Goal: Task Accomplishment & Management: Use online tool/utility

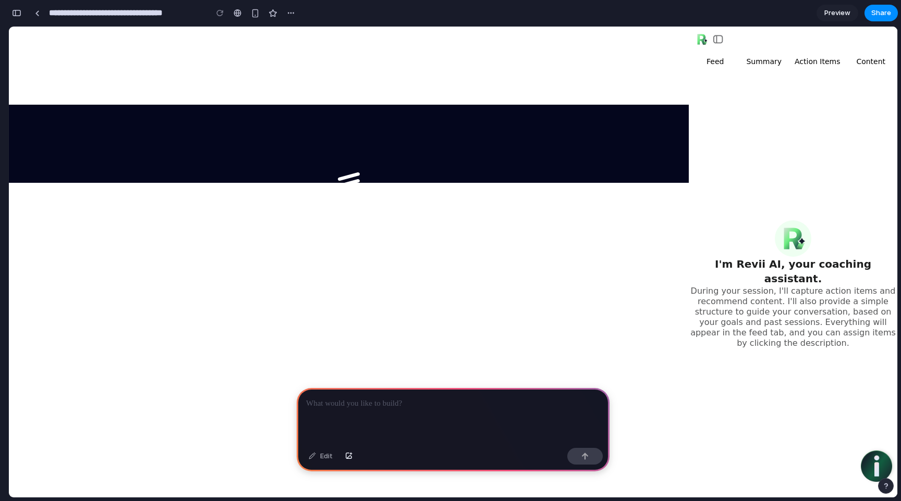
click at [435, 215] on link "here" at bounding box center [439, 215] width 26 height 14
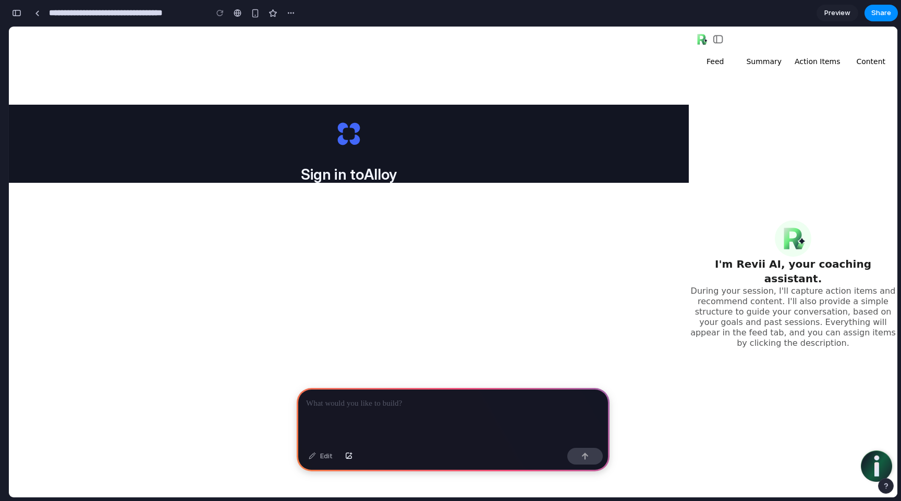
click at [365, 220] on span "Continue with Google" at bounding box center [355, 214] width 81 height 11
click at [33, 11] on link at bounding box center [37, 13] width 16 height 16
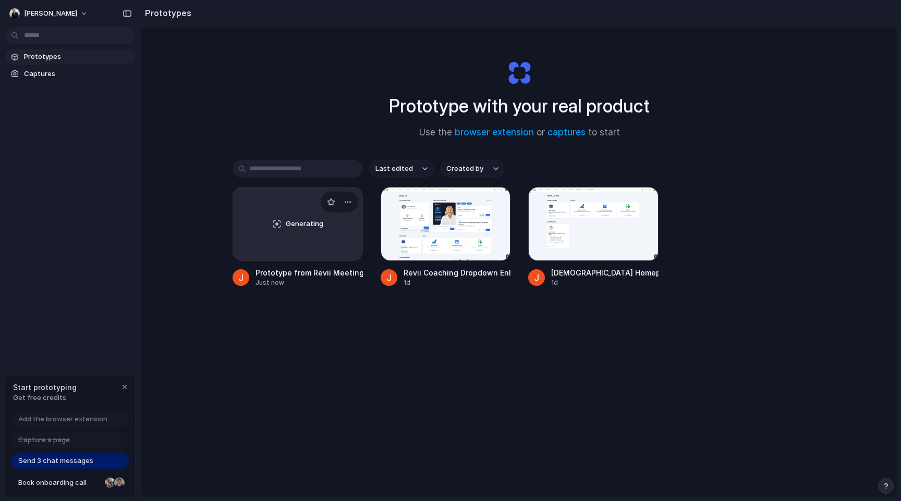
click at [305, 240] on div "Generating" at bounding box center [297, 224] width 129 height 73
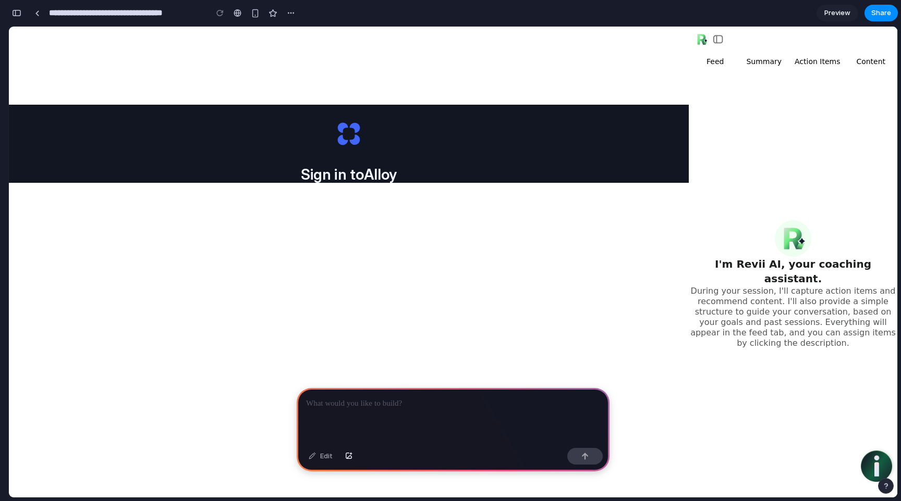
click at [374, 227] on button "Continue with Google" at bounding box center [348, 215] width 133 height 24
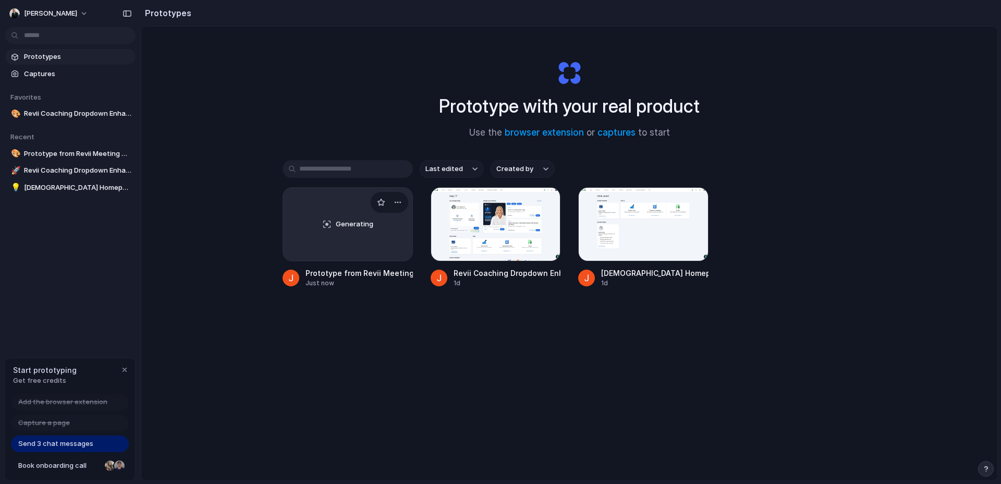
click at [354, 238] on div "Generating" at bounding box center [347, 224] width 129 height 73
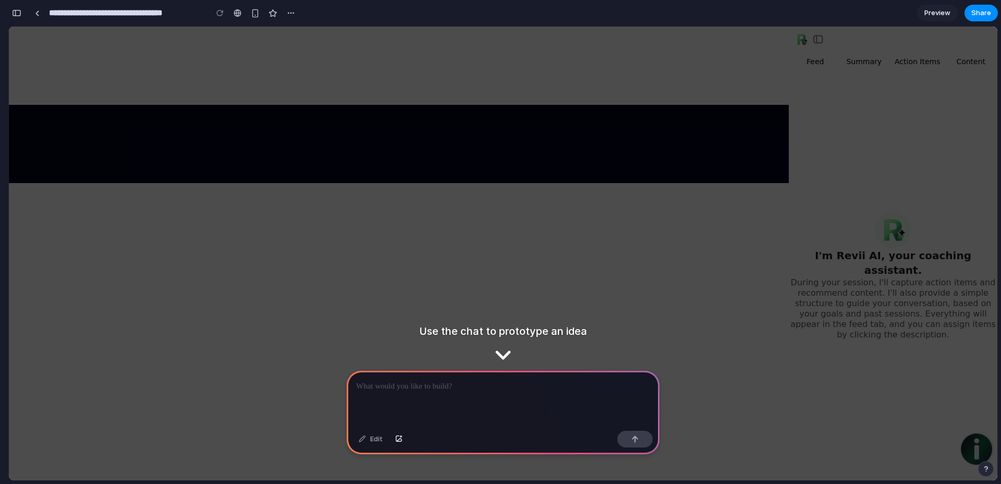
click at [553, 183] on div "We've encountered an error, click here to logout and try login again." at bounding box center [399, 144] width 780 height 78
drag, startPoint x: 466, startPoint y: 410, endPoint x: 465, endPoint y: 392, distance: 18.2
click at [466, 410] on div at bounding box center [503, 399] width 313 height 56
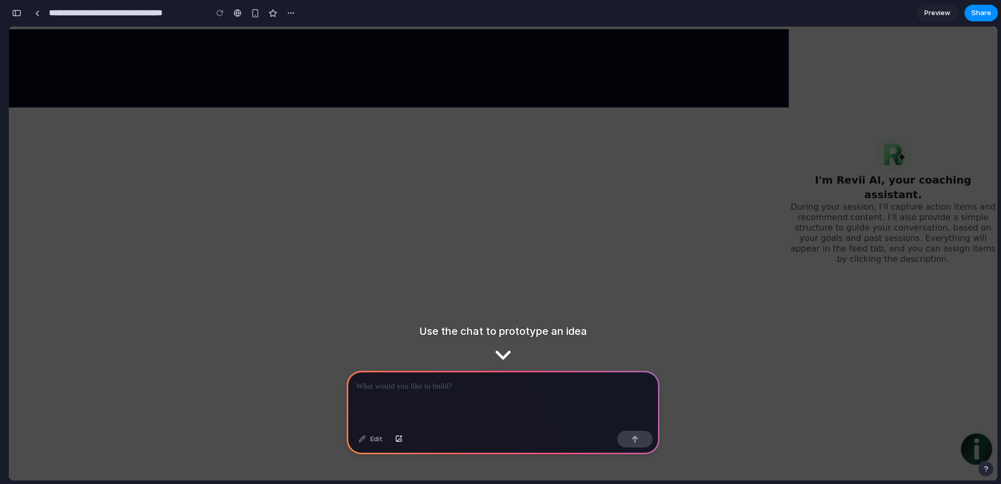
scroll to position [78, 0]
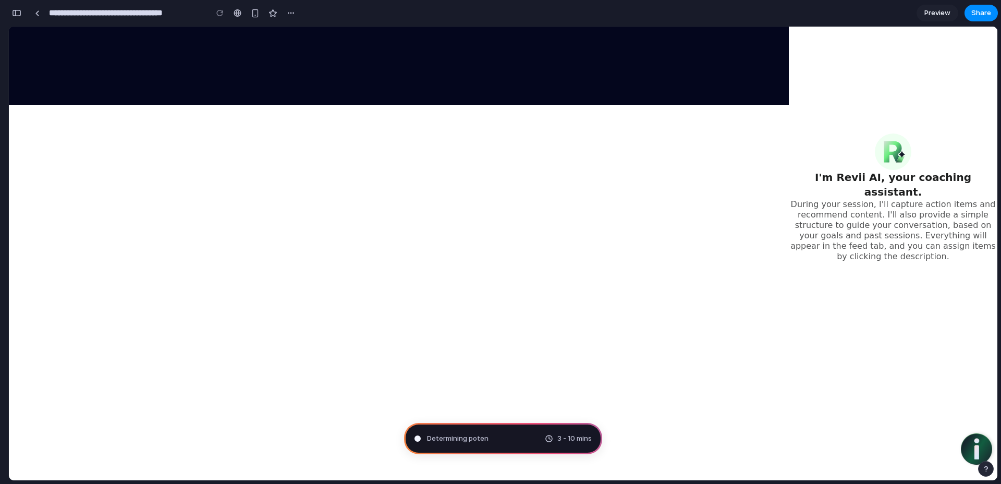
click at [868, 88] on div "I'm Revii AI, your coaching assistant. During your session, I'll capture action…" at bounding box center [892, 197] width 208 height 409
type input "**********"
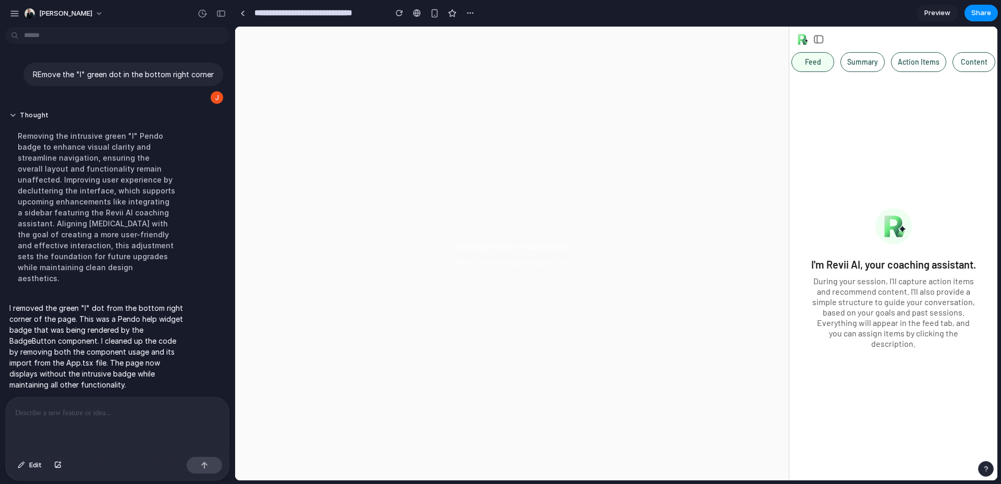
scroll to position [0, 0]
click at [985, 468] on div "button" at bounding box center [985, 468] width 7 height 7
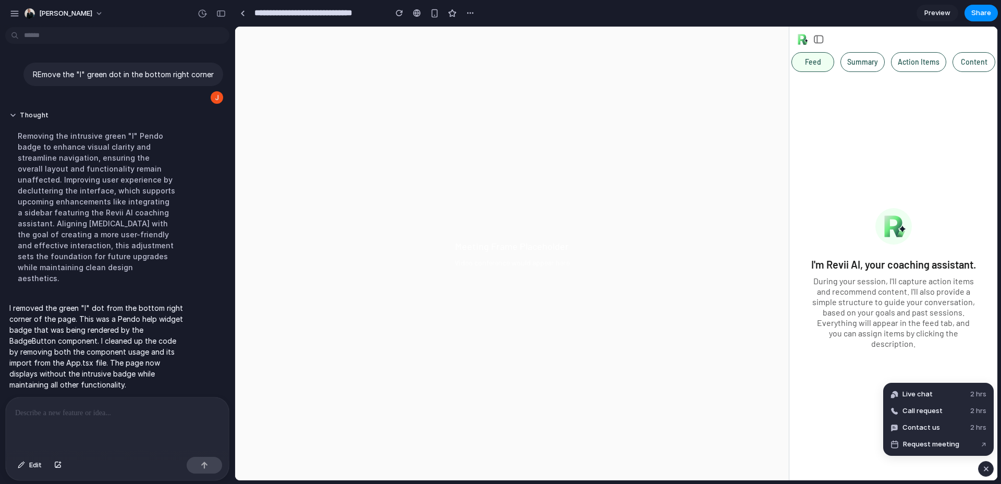
click at [600, 349] on div "Meeting Frame Placeholder Video conference would appear here" at bounding box center [511, 253] width 553 height 453
click at [889, 305] on div "During your session, I'll capture action items and recommend content. I'll also…" at bounding box center [893, 312] width 166 height 73
click at [856, 251] on div "I'm Revii AI, your coaching assistant. During your session, I'll capture action…" at bounding box center [893, 278] width 208 height 404
click at [746, 409] on div "Meeting Frame Placeholder Video conference would appear here" at bounding box center [511, 253] width 553 height 453
drag, startPoint x: 843, startPoint y: 374, endPoint x: 835, endPoint y: 265, distance: 109.2
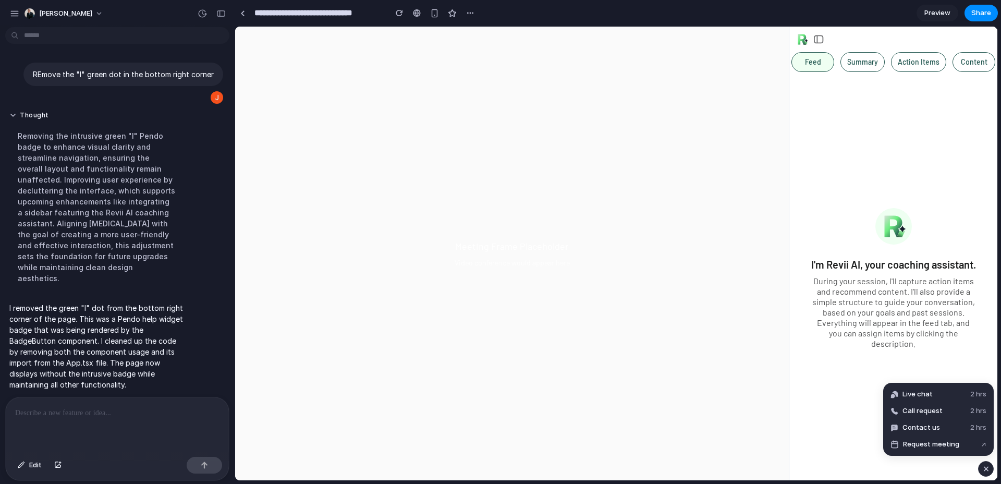
click at [843, 373] on div "I'm Revii AI, your coaching assistant. During your session, I'll capture action…" at bounding box center [893, 278] width 208 height 404
click at [837, 207] on div "I'm Revii AI, your coaching assistant. During your session, I'll capture action…" at bounding box center [893, 278] width 208 height 404
click at [113, 411] on p at bounding box center [117, 412] width 204 height 13
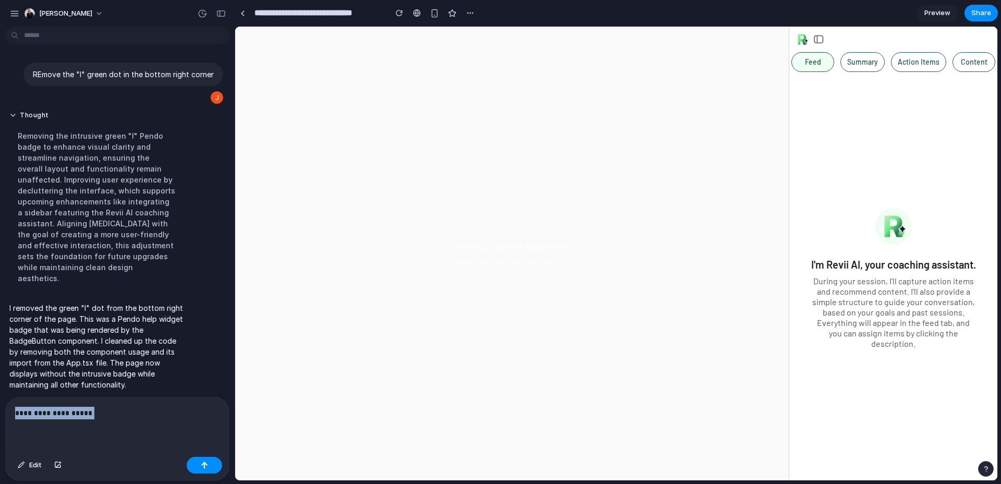
drag, startPoint x: 40, startPoint y: 406, endPoint x: -90, endPoint y: 406, distance: 129.8
click at [0, 406] on html "**********" at bounding box center [500, 242] width 1001 height 484
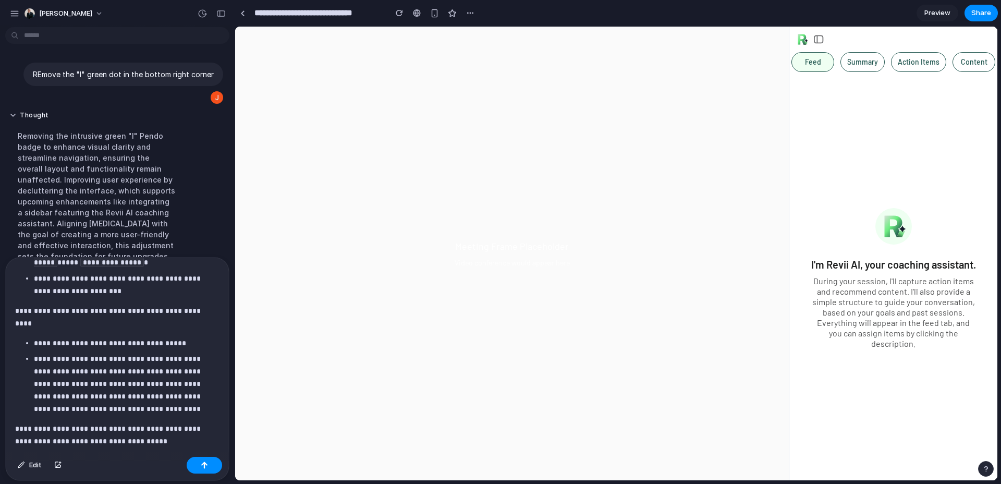
scroll to position [906, 0]
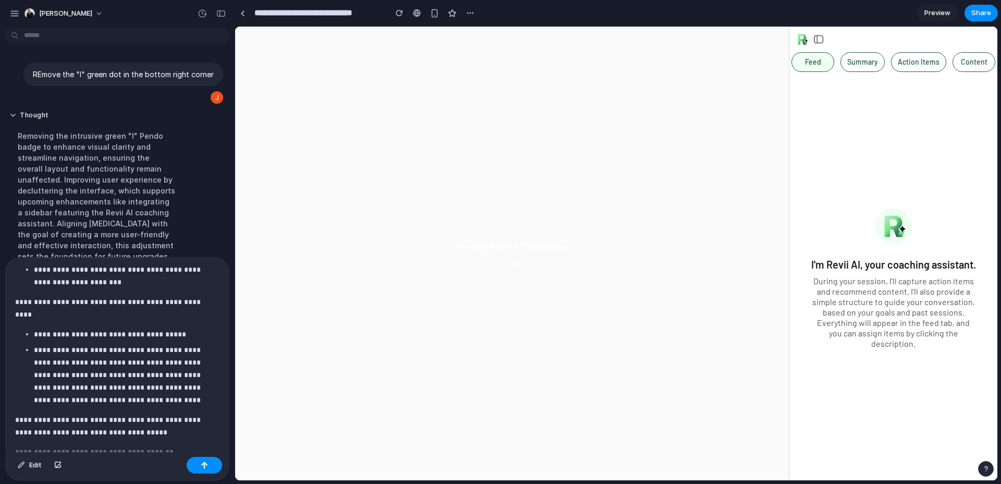
click at [117, 374] on p "**********" at bounding box center [122, 374] width 177 height 63
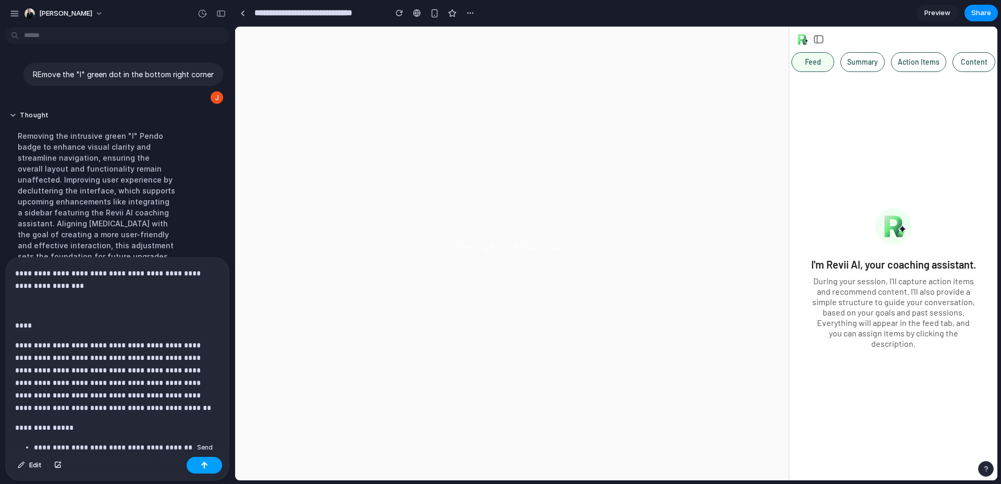
click at [210, 471] on button "button" at bounding box center [204, 465] width 35 height 17
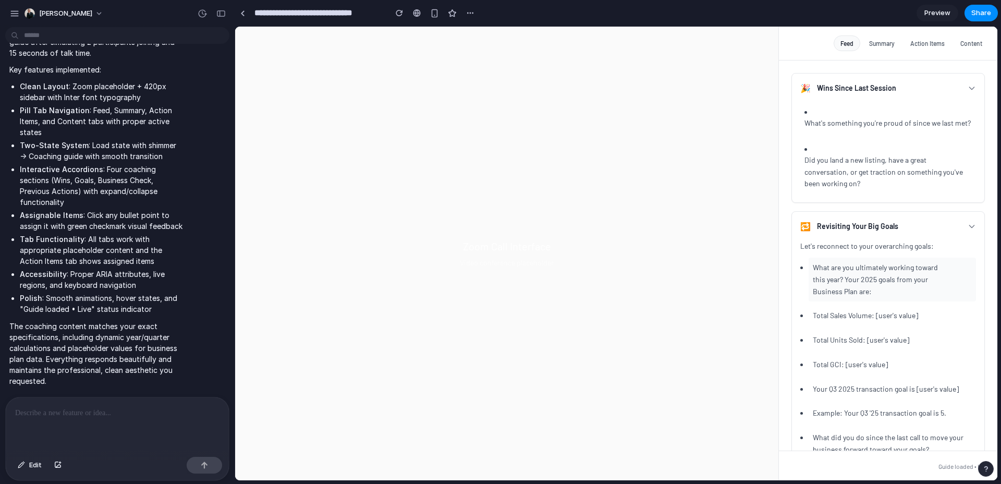
scroll to position [227, 0]
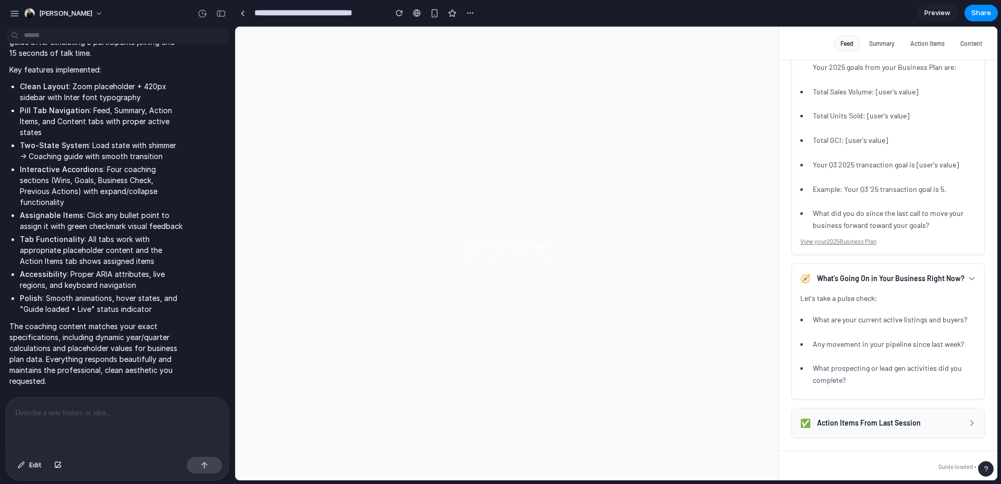
click at [928, 414] on button "✅ Action Items From Last Session" at bounding box center [888, 422] width 192 height 29
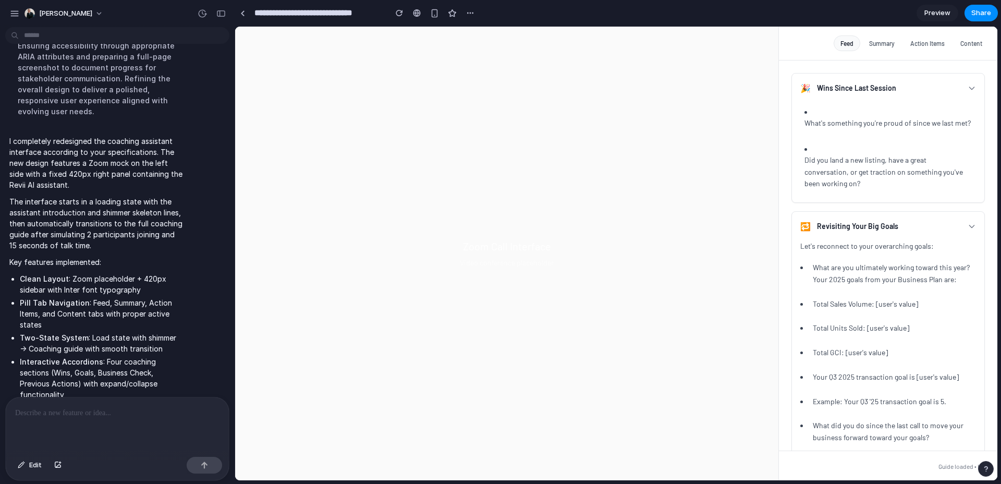
scroll to position [2875, 0]
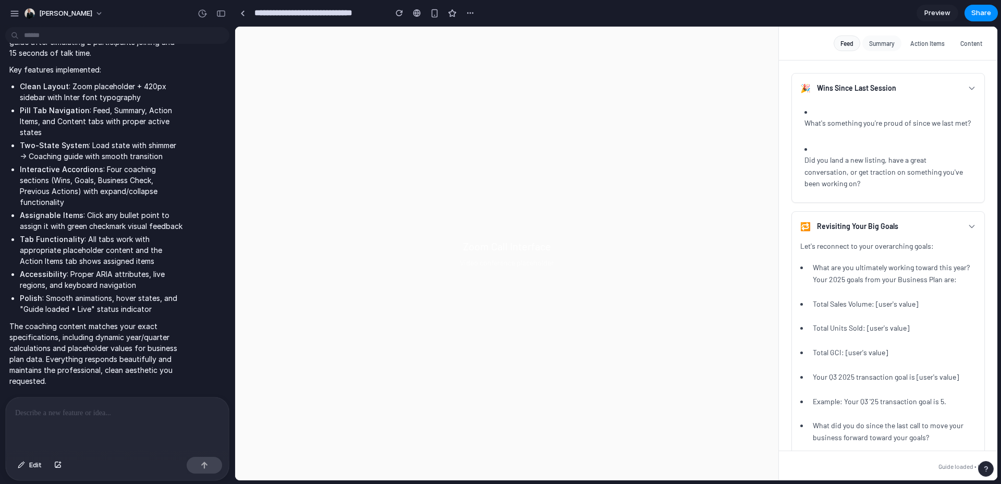
click at [886, 45] on button "Summary" at bounding box center [881, 43] width 39 height 16
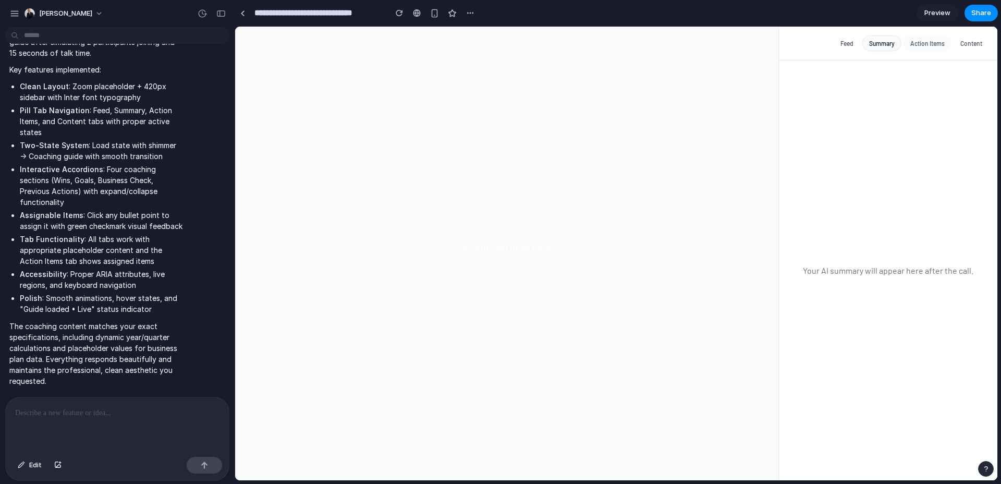
click at [933, 45] on button "Action Items" at bounding box center [927, 43] width 48 height 16
click at [969, 42] on button "Content" at bounding box center [970, 43] width 35 height 16
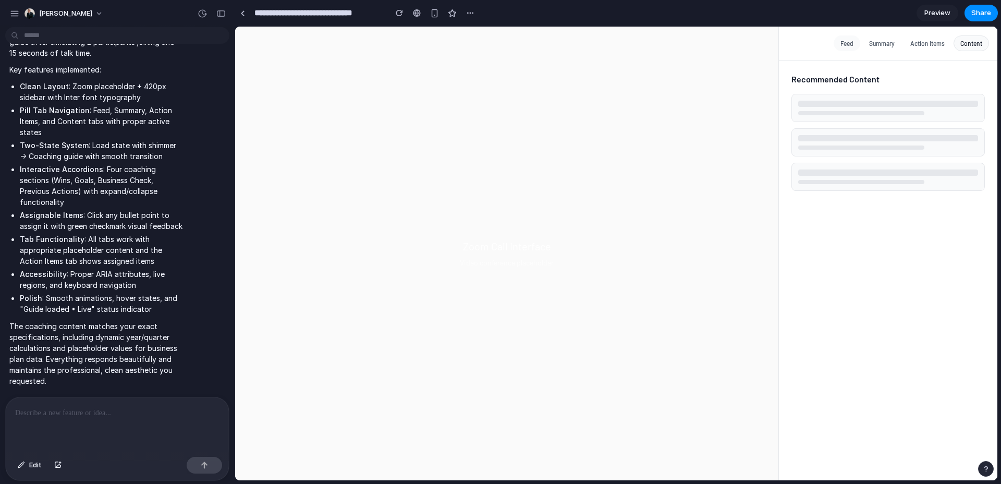
click at [849, 44] on button "Feed" at bounding box center [846, 43] width 27 height 16
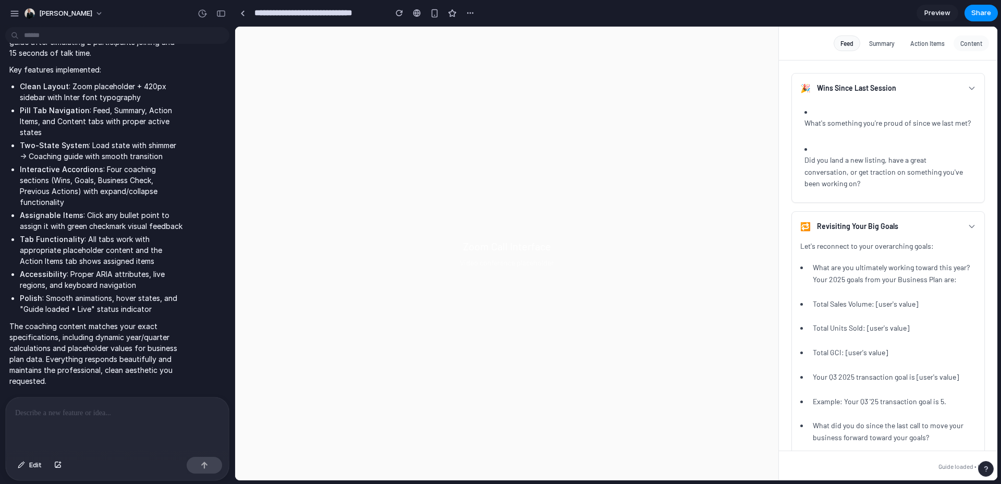
click at [976, 43] on button "Content" at bounding box center [970, 43] width 35 height 16
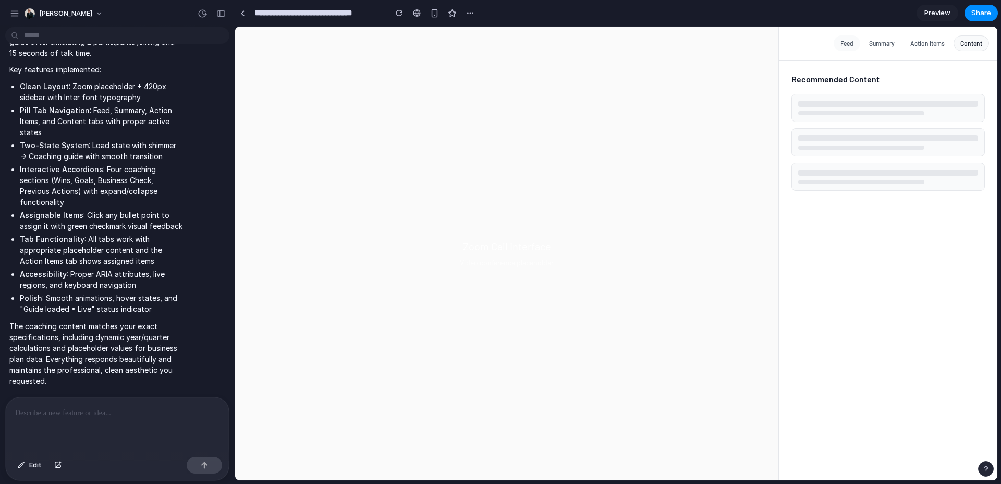
click at [852, 48] on button "Feed" at bounding box center [846, 43] width 27 height 16
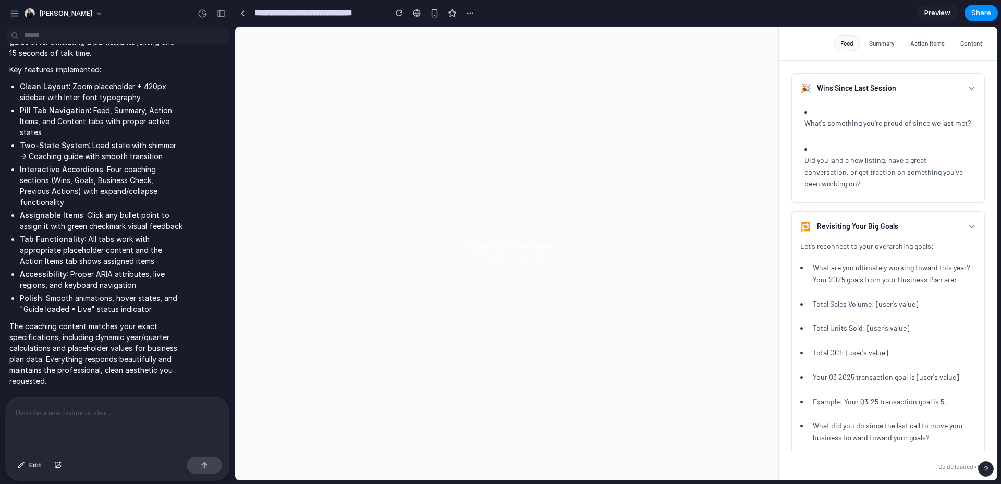
click at [119, 412] on p at bounding box center [115, 412] width 200 height 13
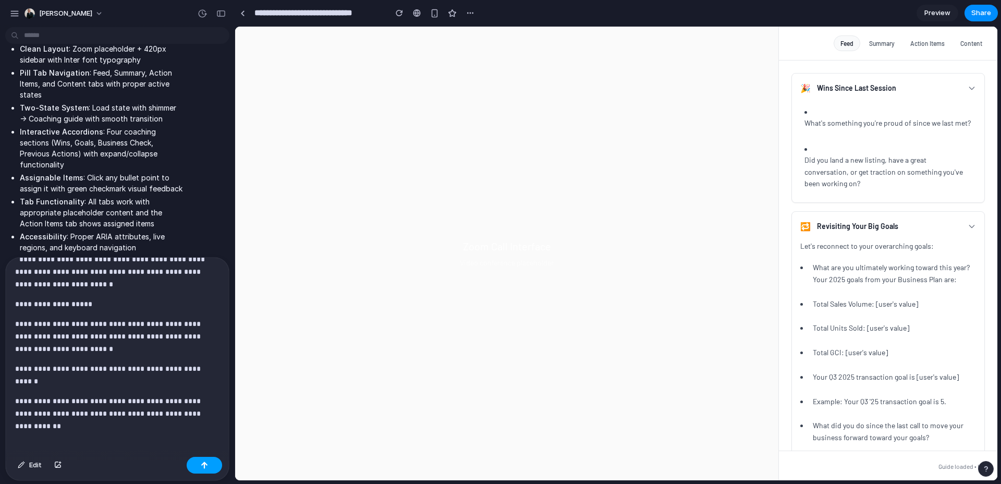
click at [206, 461] on div "button" at bounding box center [204, 464] width 7 height 7
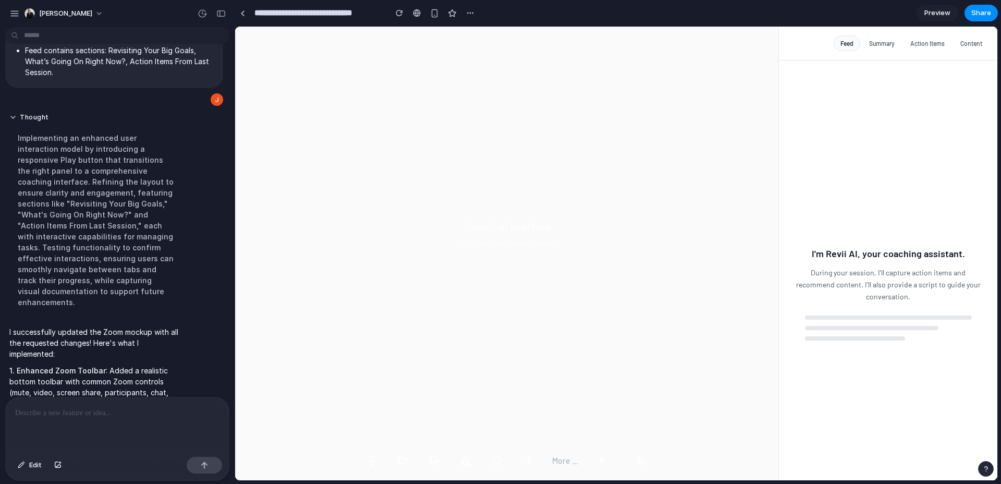
scroll to position [3615, 0]
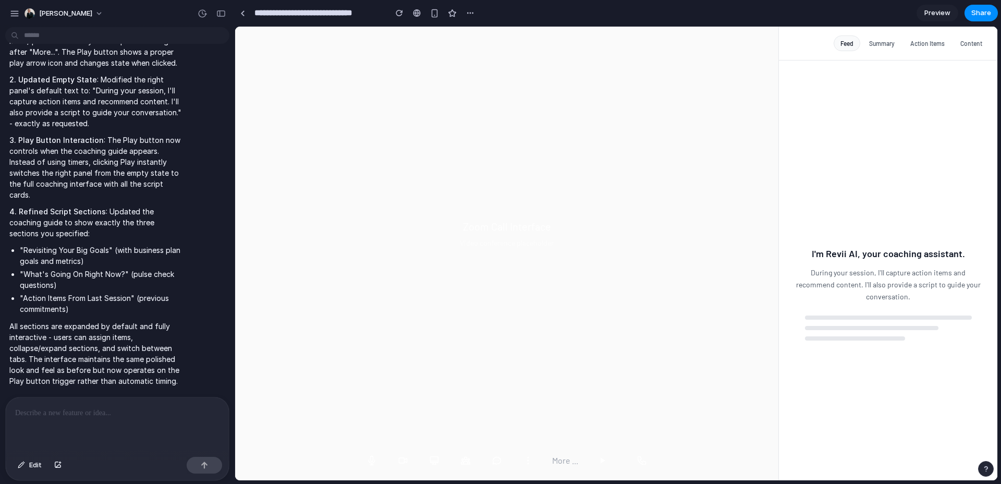
click at [583, 417] on div "Zoom Call Interface Video conference placeholder" at bounding box center [506, 234] width 543 height 414
click at [564, 463] on span "More ..." at bounding box center [565, 460] width 26 height 13
click at [53, 428] on div at bounding box center [115, 424] width 219 height 55
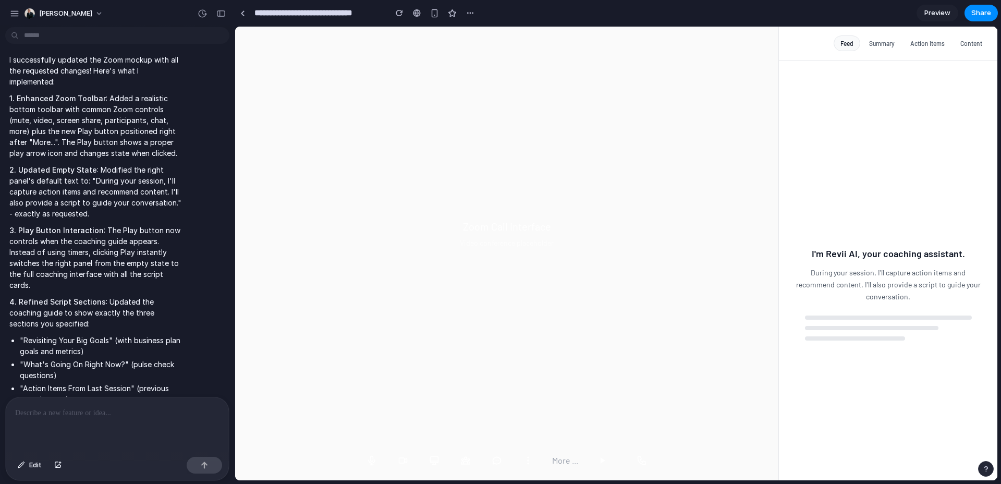
scroll to position [3497, 0]
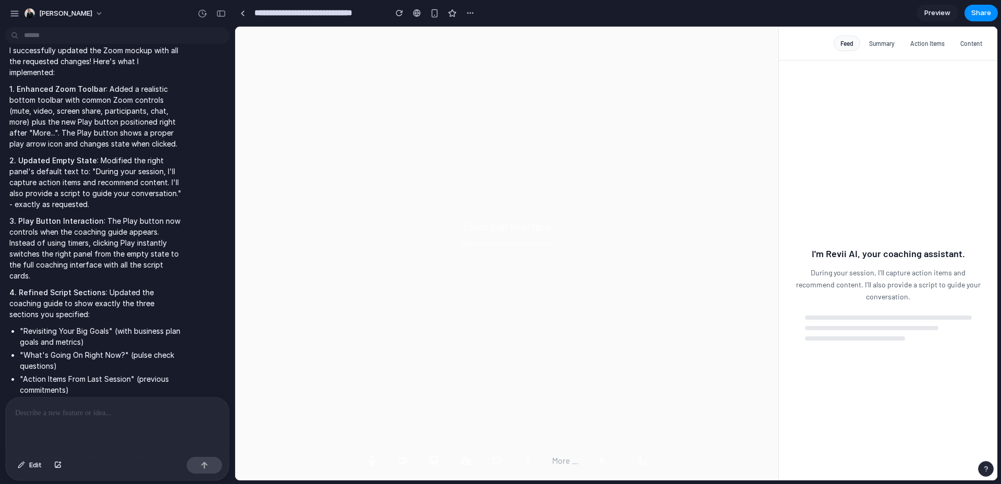
click at [608, 453] on button at bounding box center [601, 460] width 23 height 23
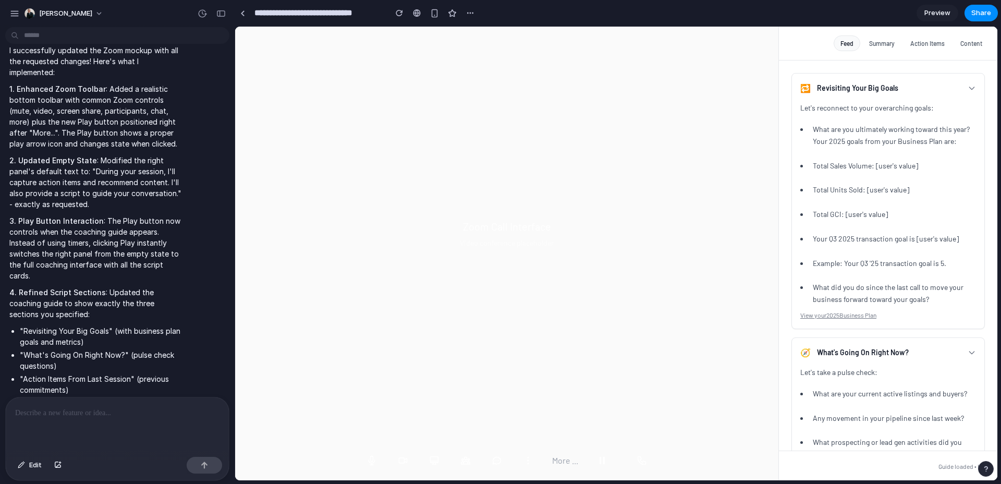
click at [578, 453] on div "More ..." at bounding box center [506, 460] width 543 height 40
click at [627, 457] on div "More ..." at bounding box center [506, 460] width 543 height 40
click at [571, 459] on span "More ..." at bounding box center [565, 460] width 26 height 13
click at [596, 435] on div "Zoom Call Interface Video conference placeholder" at bounding box center [506, 234] width 543 height 414
click at [623, 468] on div "More ..." at bounding box center [506, 460] width 543 height 40
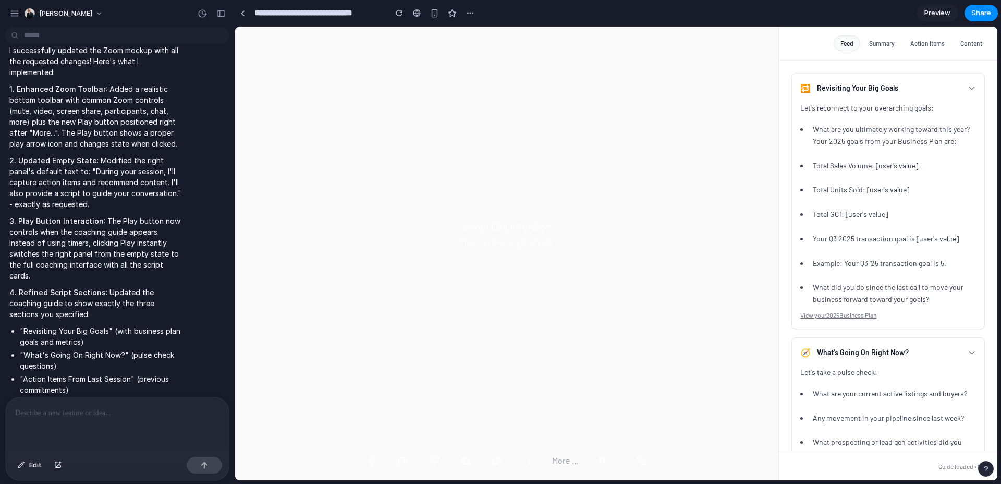
drag, startPoint x: 85, startPoint y: 426, endPoint x: 157, endPoint y: 388, distance: 81.1
click at [85, 425] on div at bounding box center [115, 424] width 219 height 55
click at [683, 53] on div "Zoom Call Interface Video conference placeholder" at bounding box center [506, 234] width 543 height 414
